Goal: Use online tool/utility: Utilize a website feature to perform a specific function

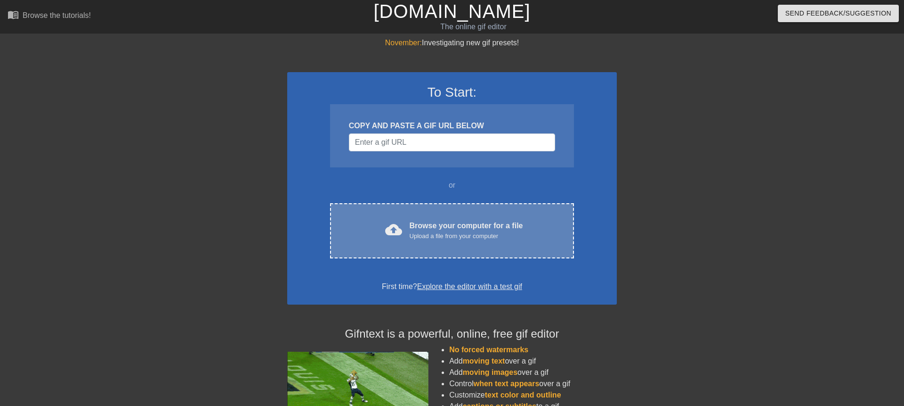
click at [413, 234] on div "Upload a file from your computer" at bounding box center [467, 235] width 114 height 9
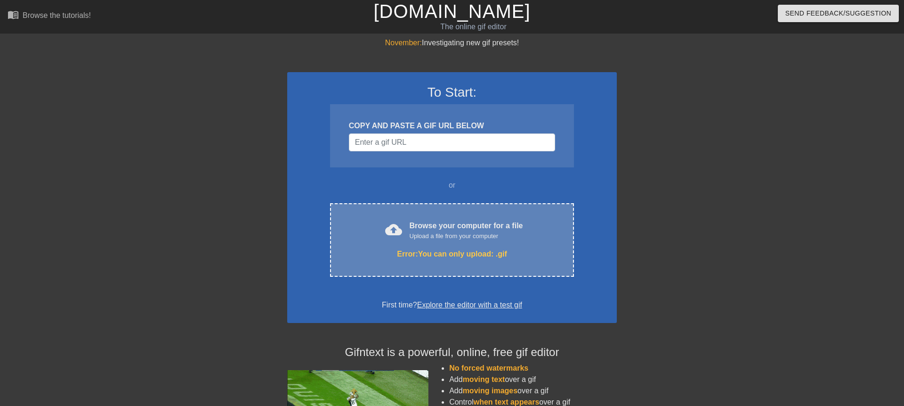
click at [448, 261] on div "cloud_upload Browse your computer for a file Upload a file from your computer E…" at bounding box center [452, 239] width 244 height 73
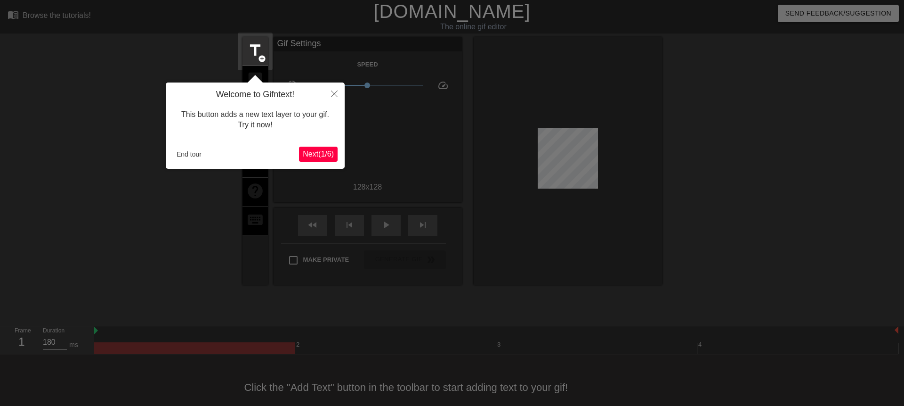
scroll to position [14, 0]
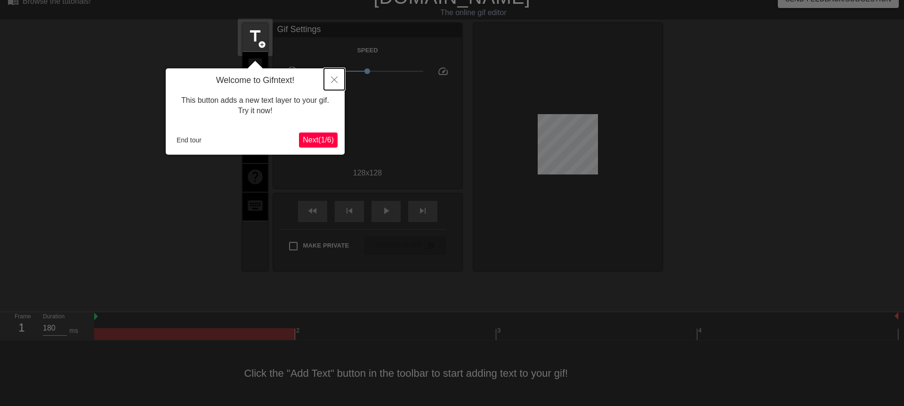
click at [334, 75] on button "Close" at bounding box center [334, 79] width 21 height 22
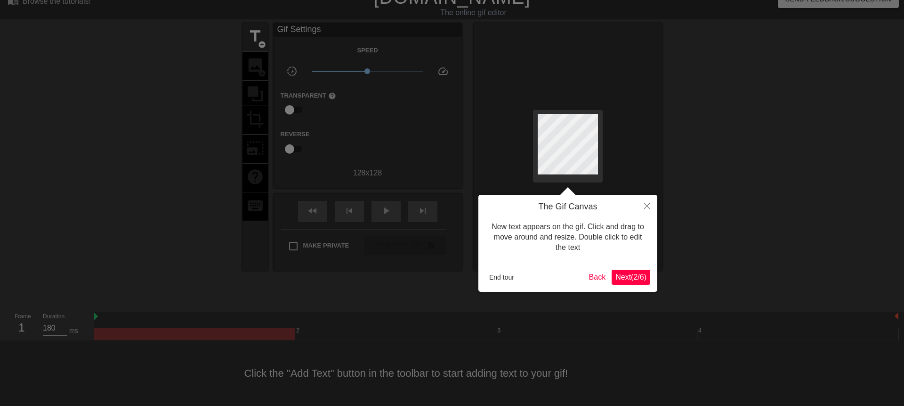
scroll to position [0, 0]
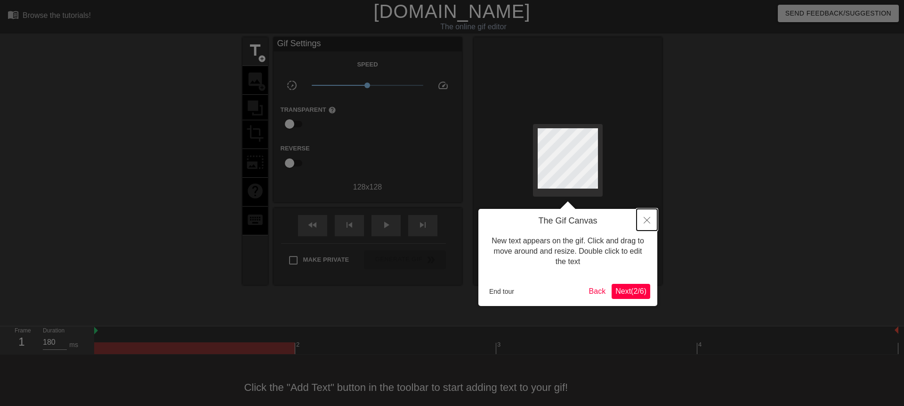
click at [649, 218] on icon "Close" at bounding box center [647, 220] width 7 height 7
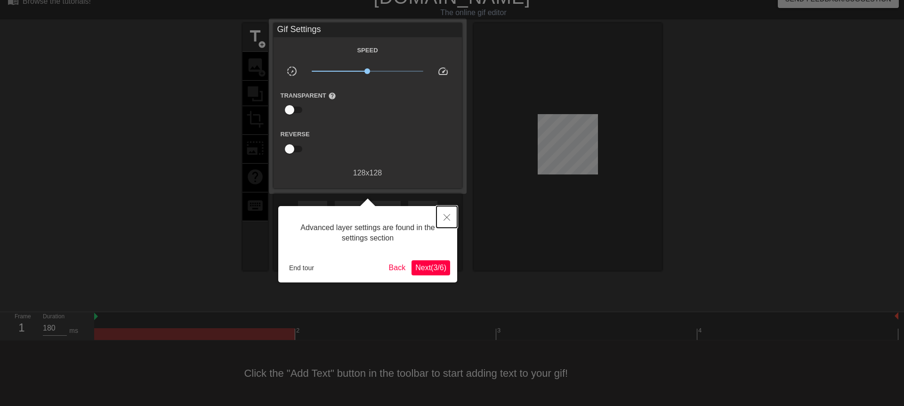
click at [447, 220] on icon "Close" at bounding box center [447, 217] width 7 height 7
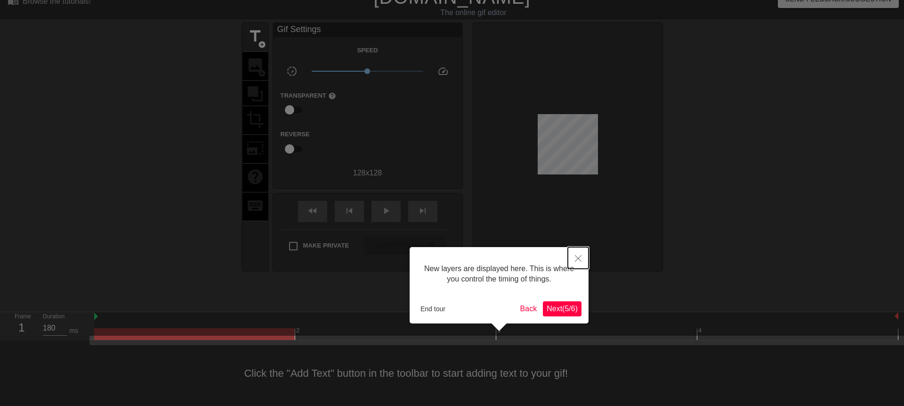
click at [583, 255] on button "Close" at bounding box center [578, 258] width 21 height 22
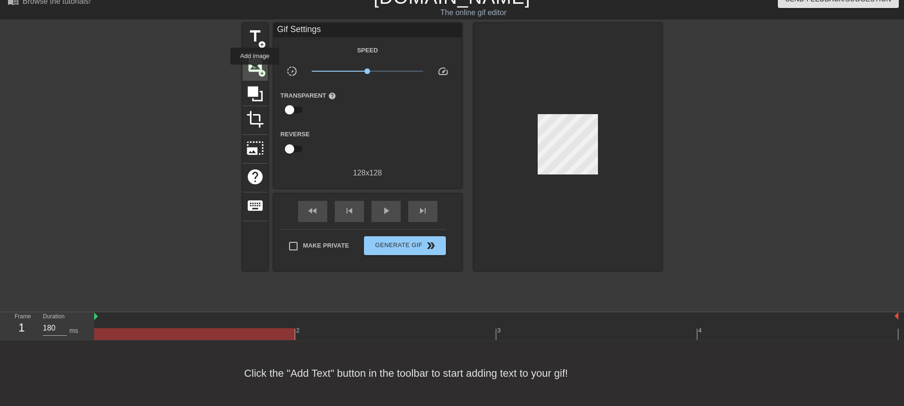
click at [255, 71] on span "image" at bounding box center [255, 65] width 18 height 18
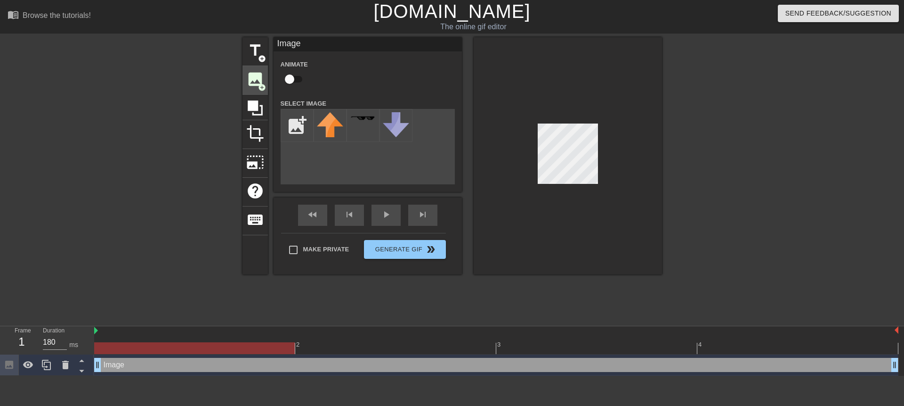
scroll to position [0, 0]
click at [299, 120] on input "file" at bounding box center [297, 125] width 32 height 32
type input "C:\fakepath\[PERSON_NAME]-no-bg.png"
click at [333, 130] on img at bounding box center [330, 124] width 26 height 25
click at [588, 194] on div at bounding box center [568, 155] width 188 height 237
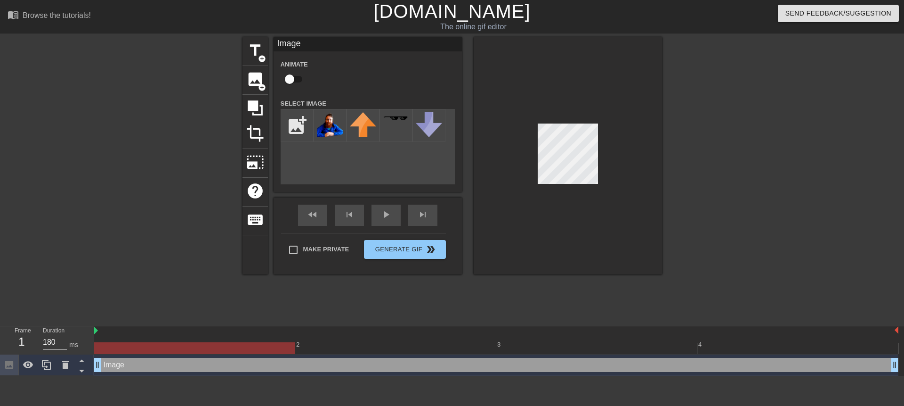
click at [570, 184] on div at bounding box center [568, 155] width 188 height 237
click at [255, 112] on icon at bounding box center [255, 108] width 18 height 18
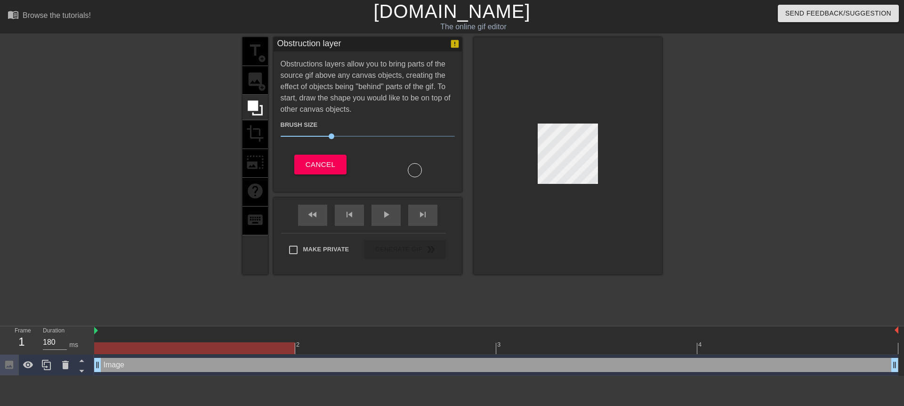
click at [254, 140] on div "title add_circle image add_circle crop photo_size_select_large help keyboard" at bounding box center [255, 155] width 25 height 237
click at [313, 163] on span "Cancel" at bounding box center [321, 164] width 30 height 12
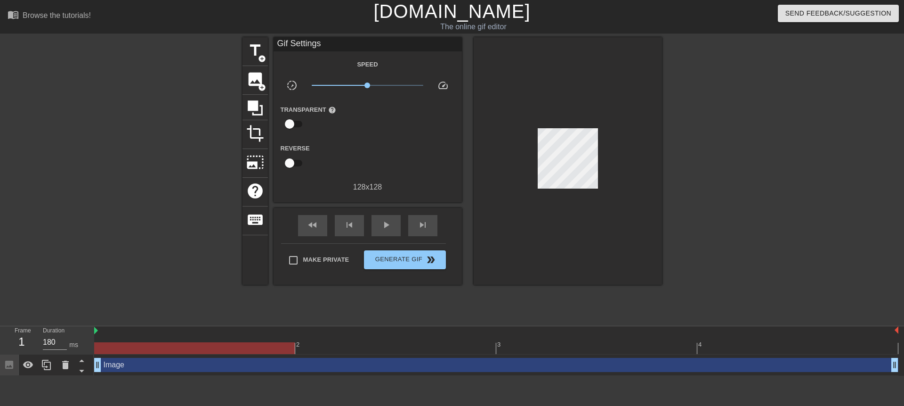
click at [418, 13] on link "[DOMAIN_NAME]" at bounding box center [452, 11] width 157 height 21
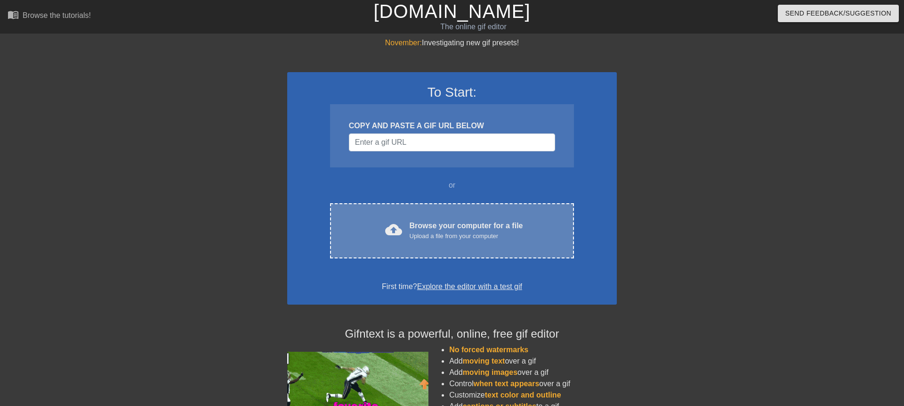
click at [432, 232] on div "Upload a file from your computer" at bounding box center [467, 235] width 114 height 9
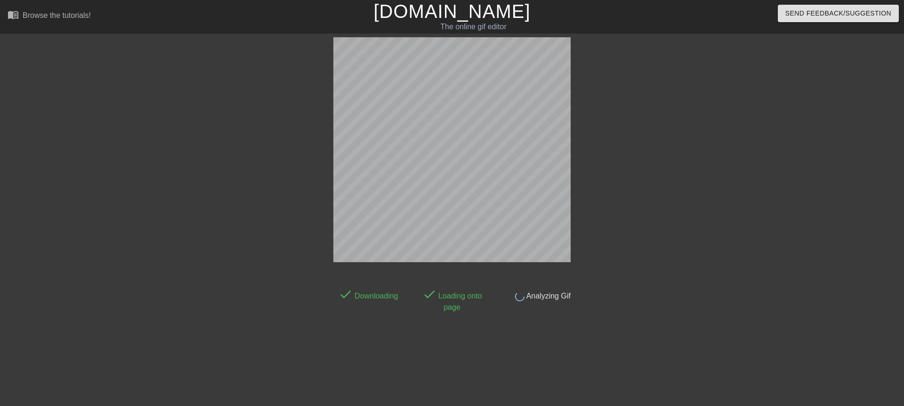
click at [418, 15] on link "[DOMAIN_NAME]" at bounding box center [452, 11] width 157 height 21
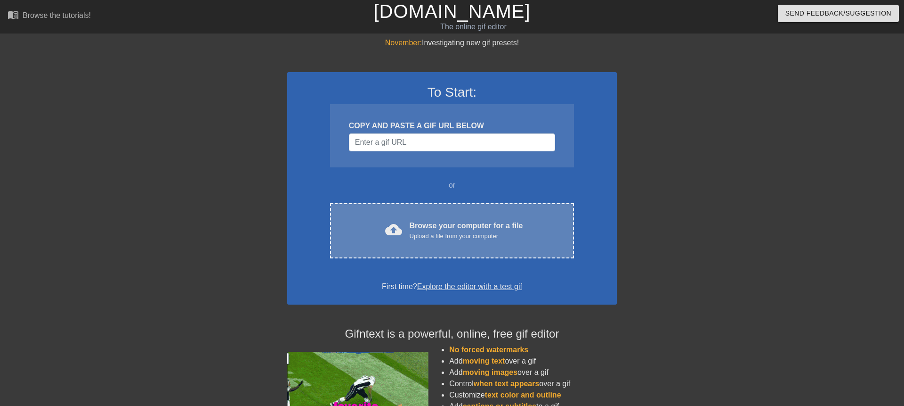
click at [401, 210] on div "cloud_upload Browse your computer for a file Upload a file from your computer C…" at bounding box center [452, 230] width 244 height 55
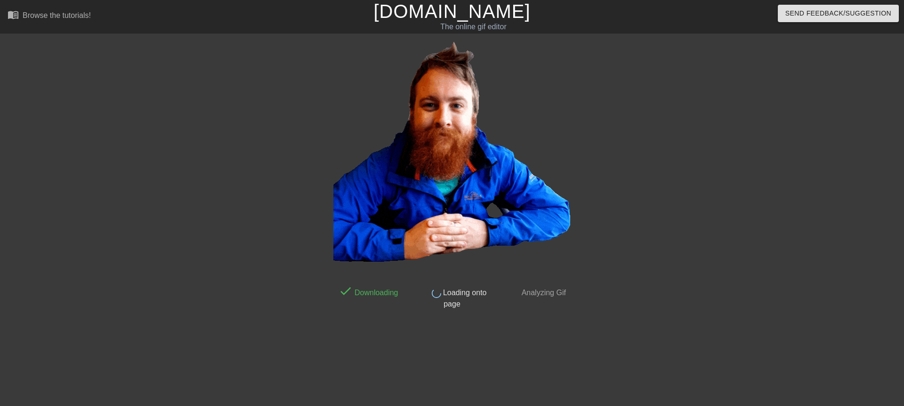
scroll to position [14, 0]
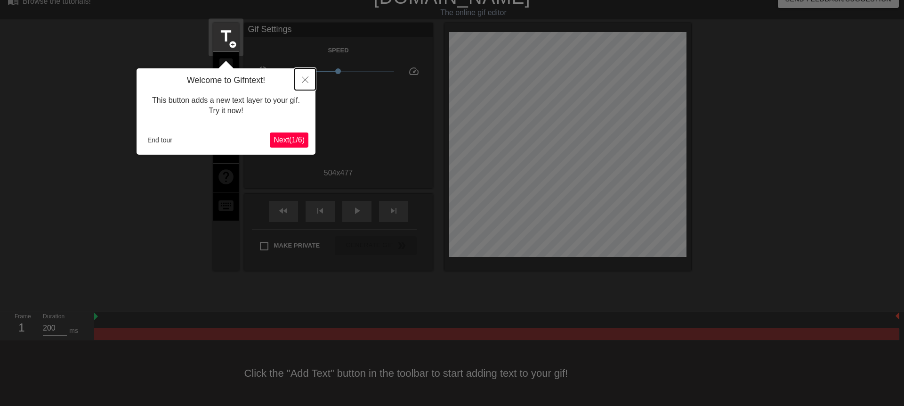
click at [303, 81] on icon "Close" at bounding box center [305, 79] width 7 height 7
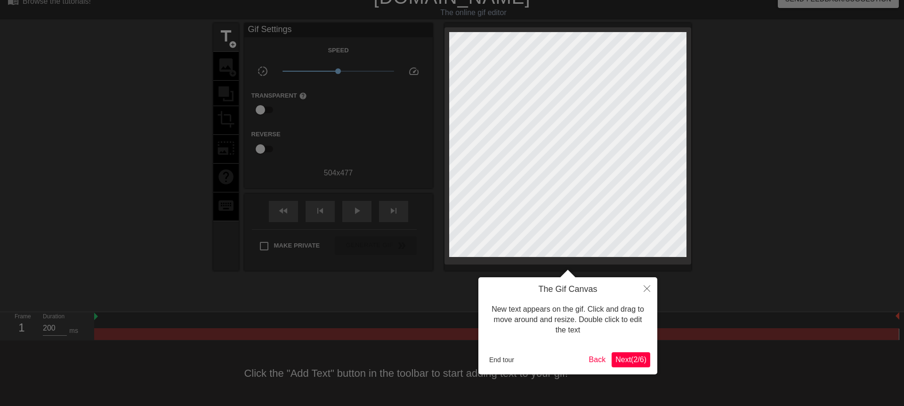
scroll to position [0, 0]
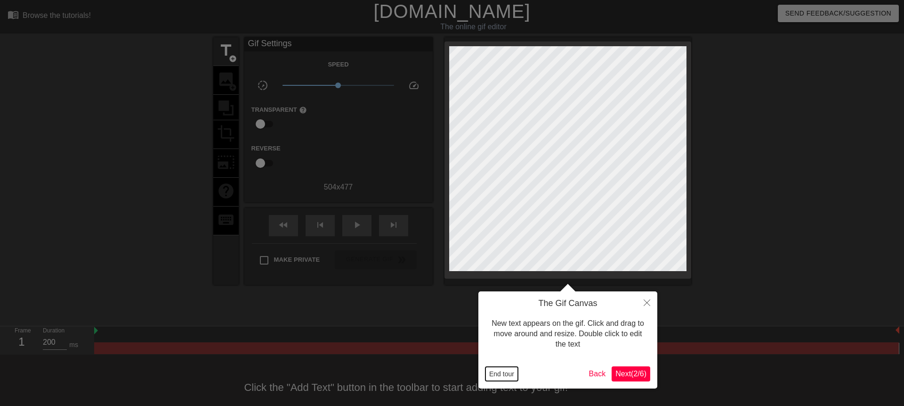
click at [508, 373] on button "End tour" at bounding box center [502, 374] width 33 height 14
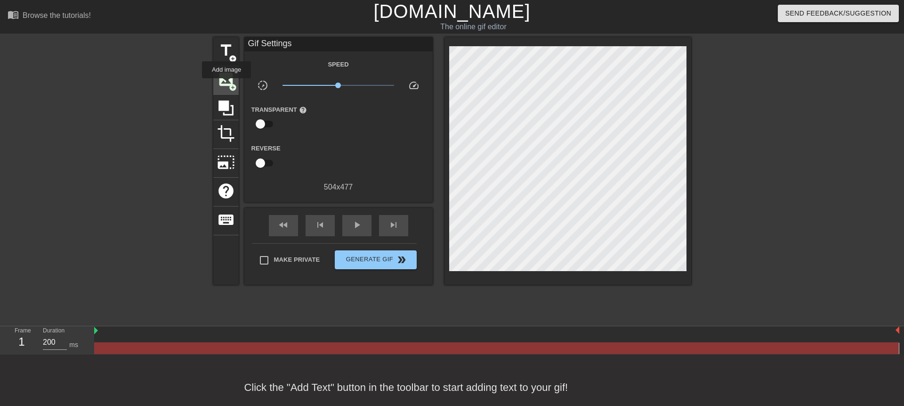
click at [227, 85] on span "image" at bounding box center [226, 79] width 18 height 18
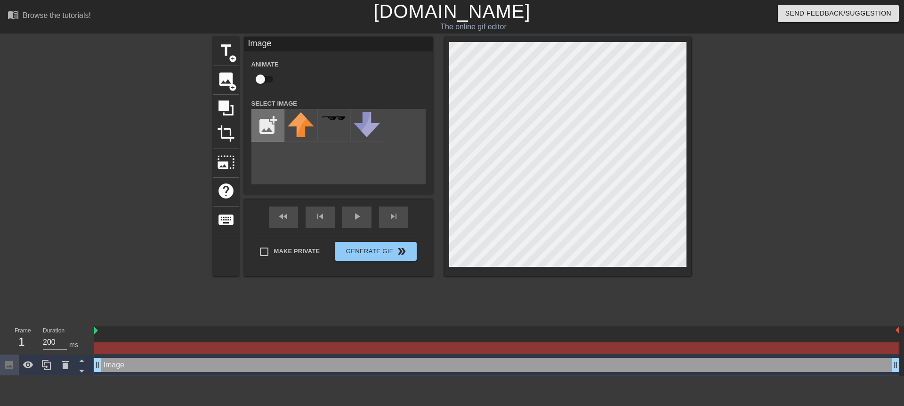
click at [271, 139] on input "file" at bounding box center [268, 125] width 32 height 32
type input "C:\fakepath\finger-wag.gif"
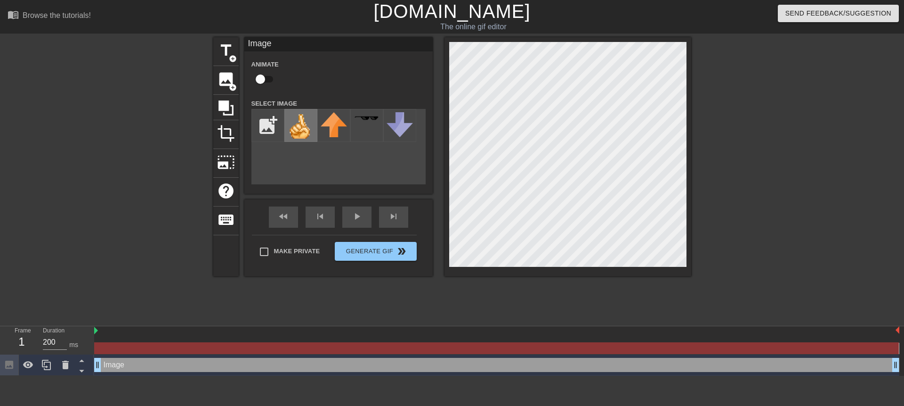
click at [297, 129] on img at bounding box center [301, 125] width 26 height 26
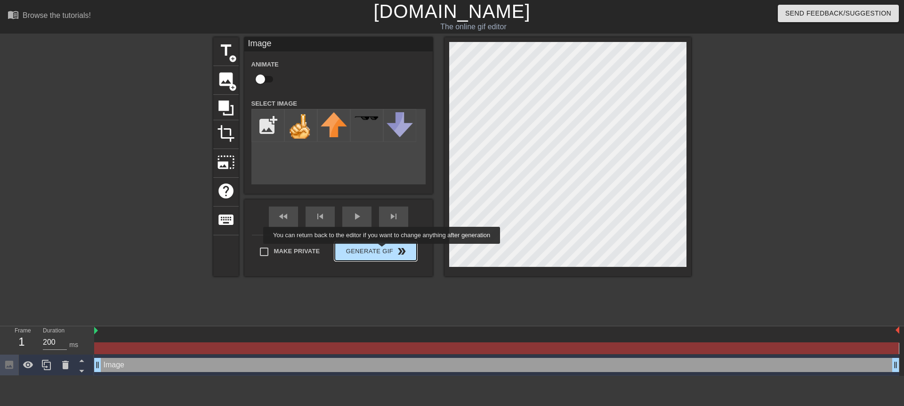
click at [388, 250] on button "Generate Gif double_arrow" at bounding box center [375, 251] width 81 height 19
